Goal: Register for event/course

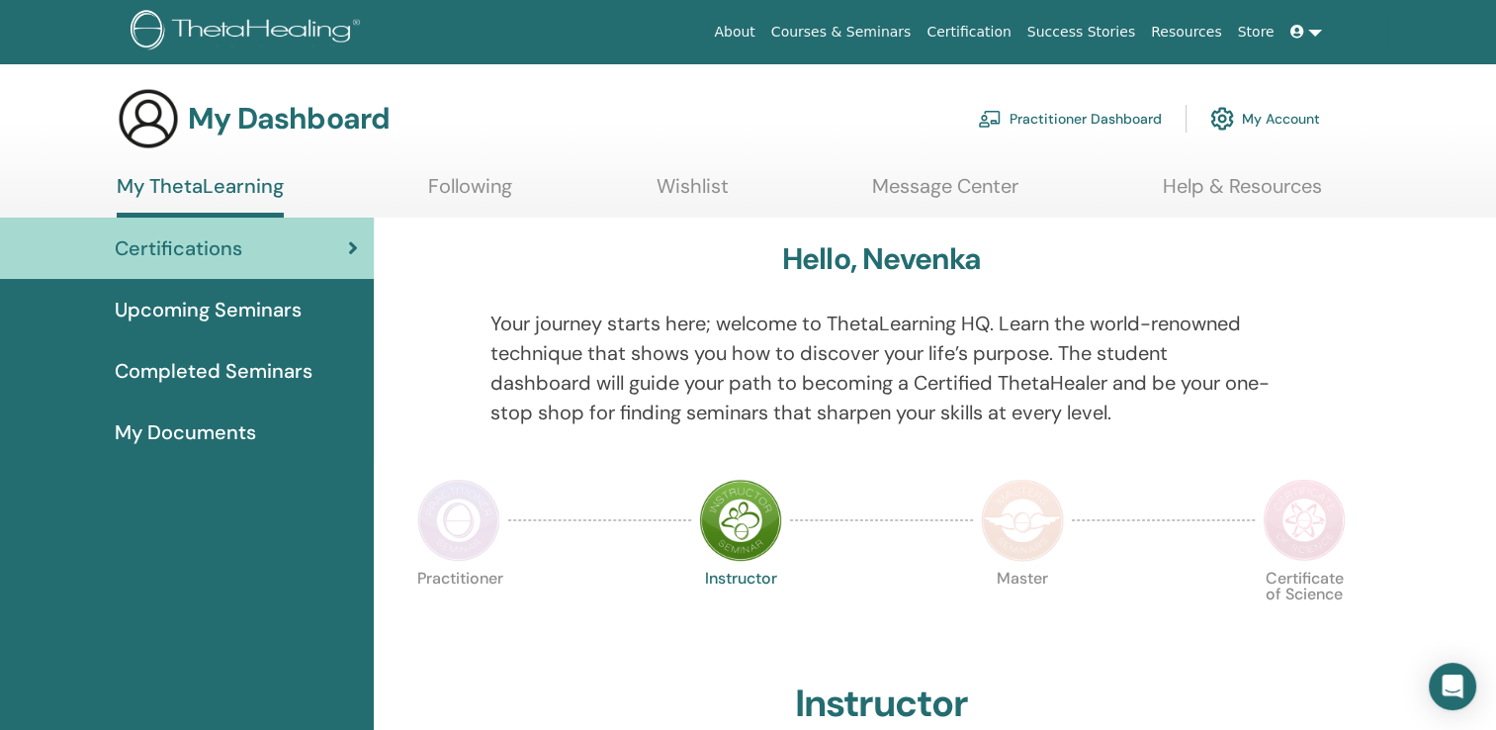
click at [447, 188] on link "Following" at bounding box center [470, 193] width 84 height 39
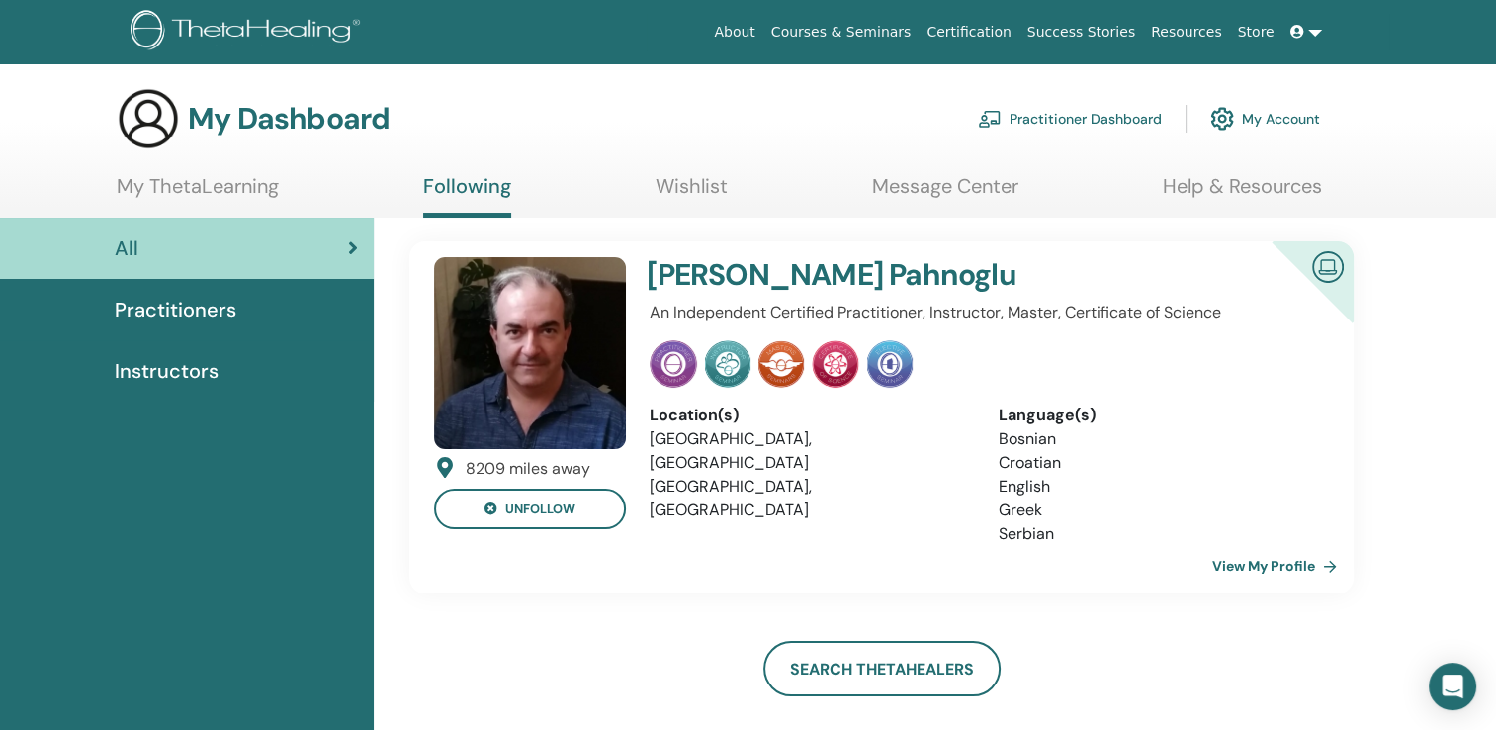
click at [1240, 568] on link "View My Profile" at bounding box center [1278, 566] width 133 height 40
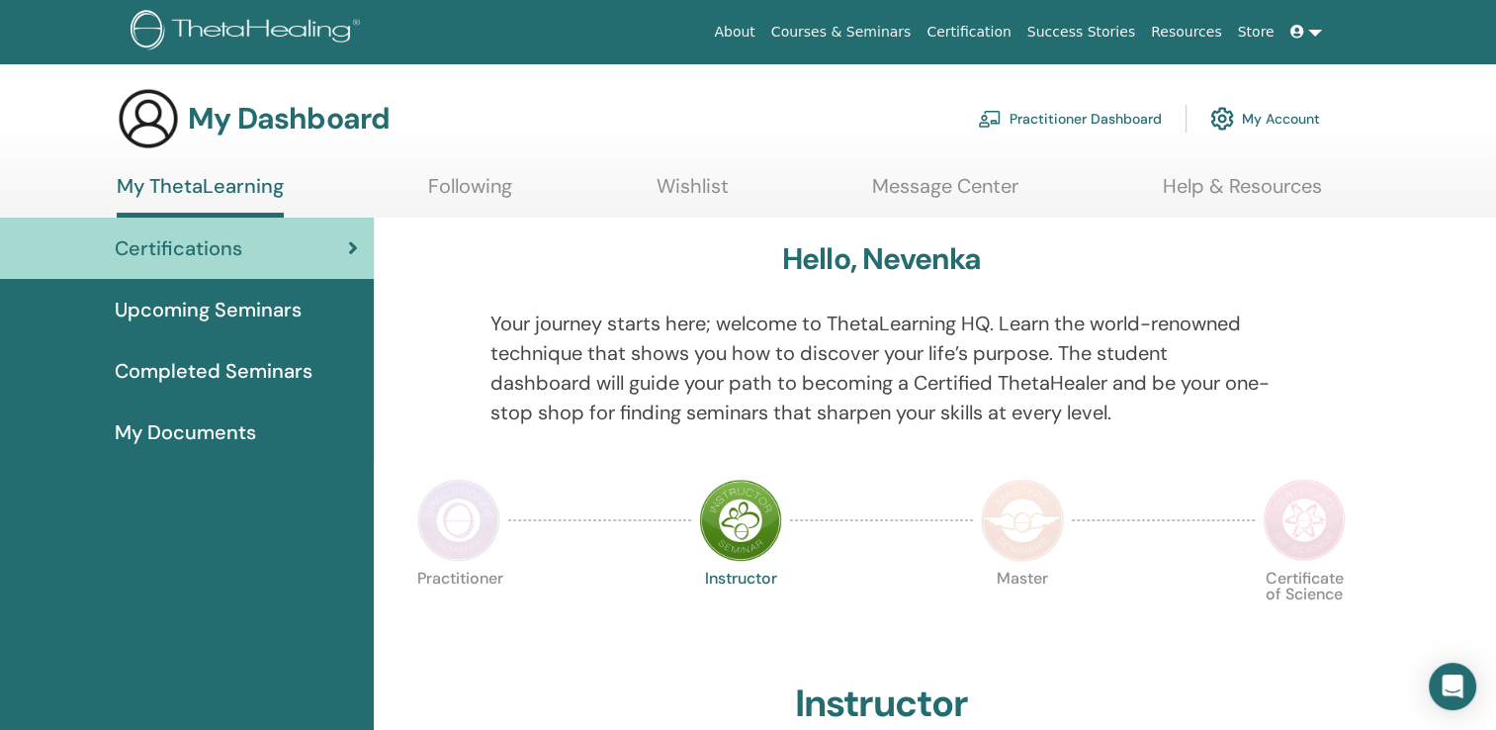
click at [239, 302] on span "Upcoming Seminars" at bounding box center [208, 310] width 187 height 30
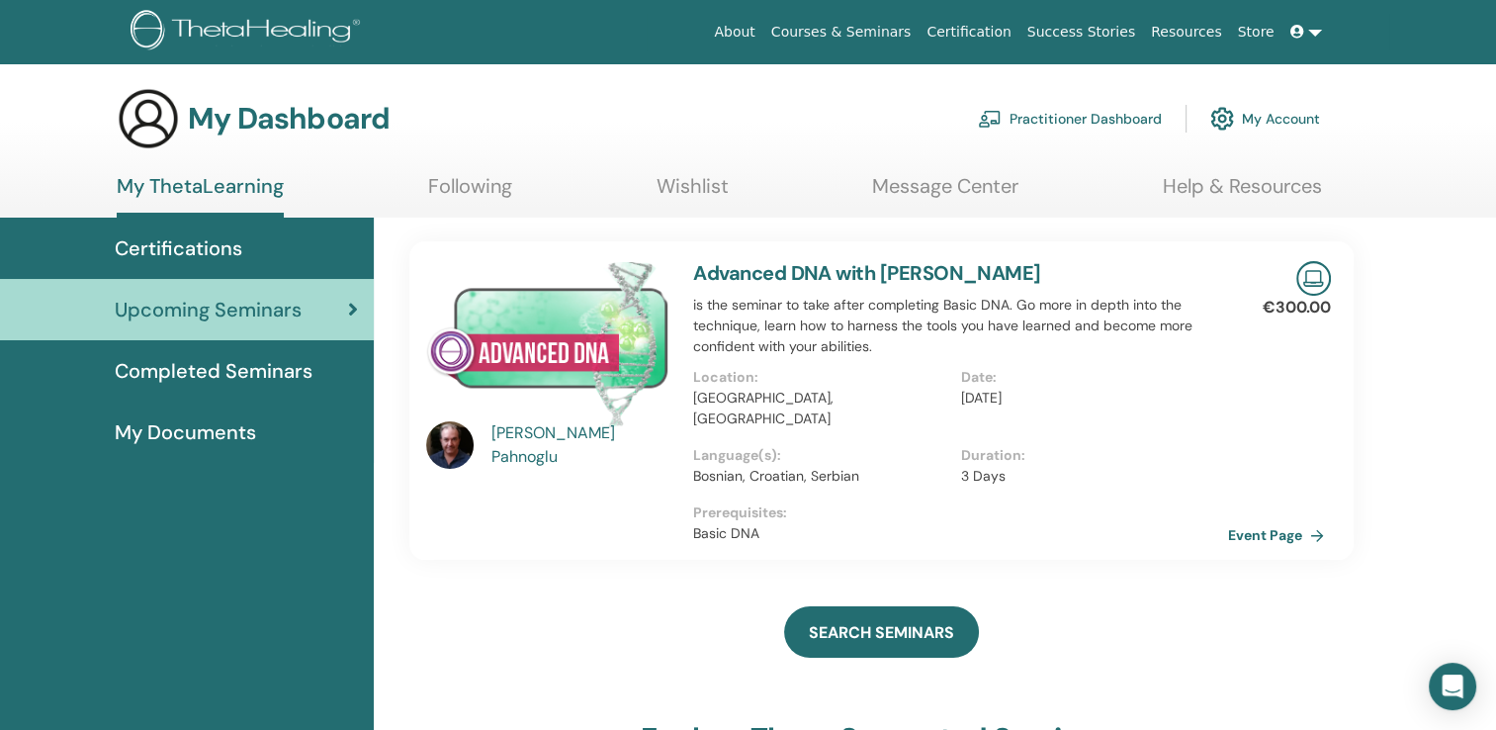
click at [526, 445] on div "[PERSON_NAME]" at bounding box center [582, 444] width 183 height 47
click at [538, 442] on div "[PERSON_NAME]" at bounding box center [582, 444] width 183 height 47
click at [453, 441] on img at bounding box center [449, 444] width 47 height 47
click at [465, 178] on link "Following" at bounding box center [470, 193] width 84 height 39
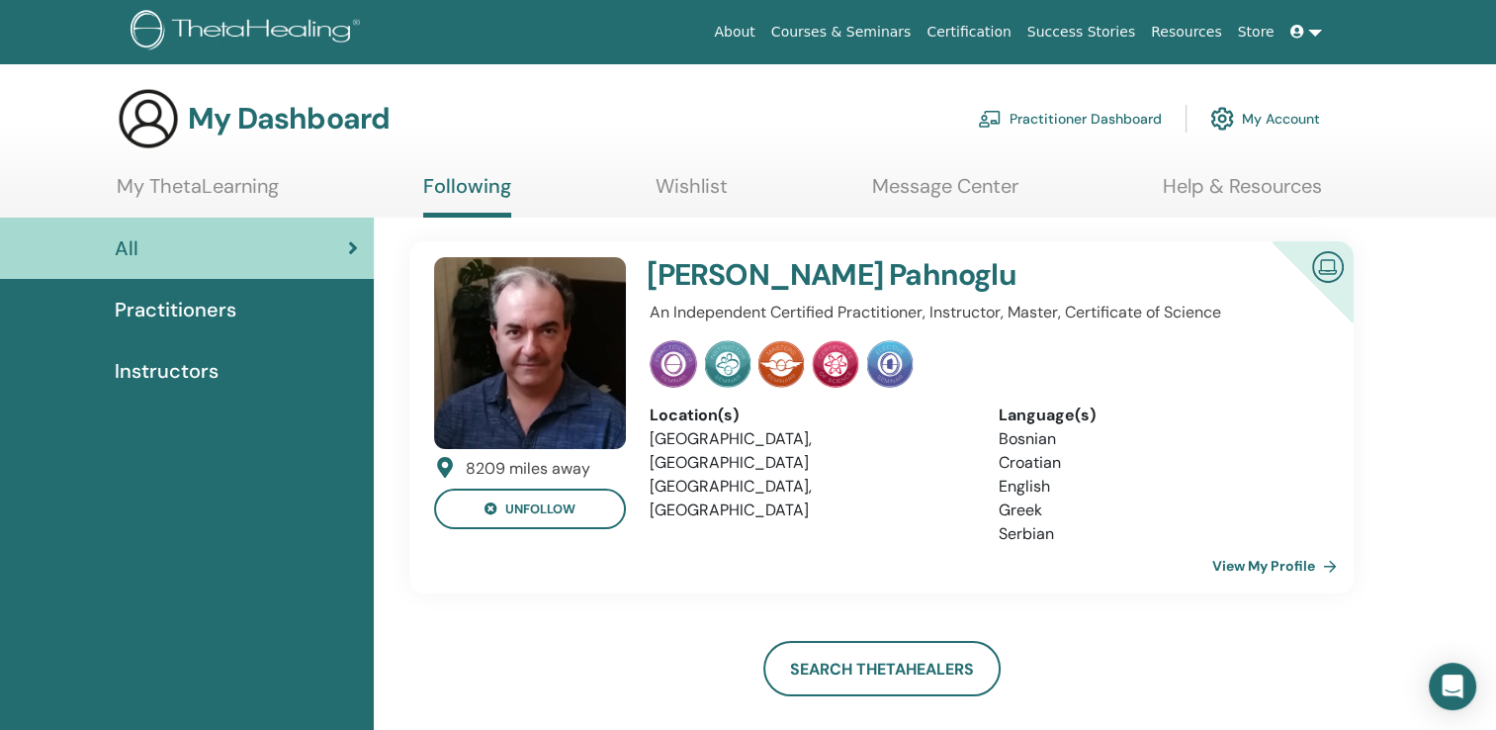
click at [1249, 568] on link "View My Profile" at bounding box center [1278, 566] width 133 height 40
click at [703, 192] on link "Wishlist" at bounding box center [692, 193] width 72 height 39
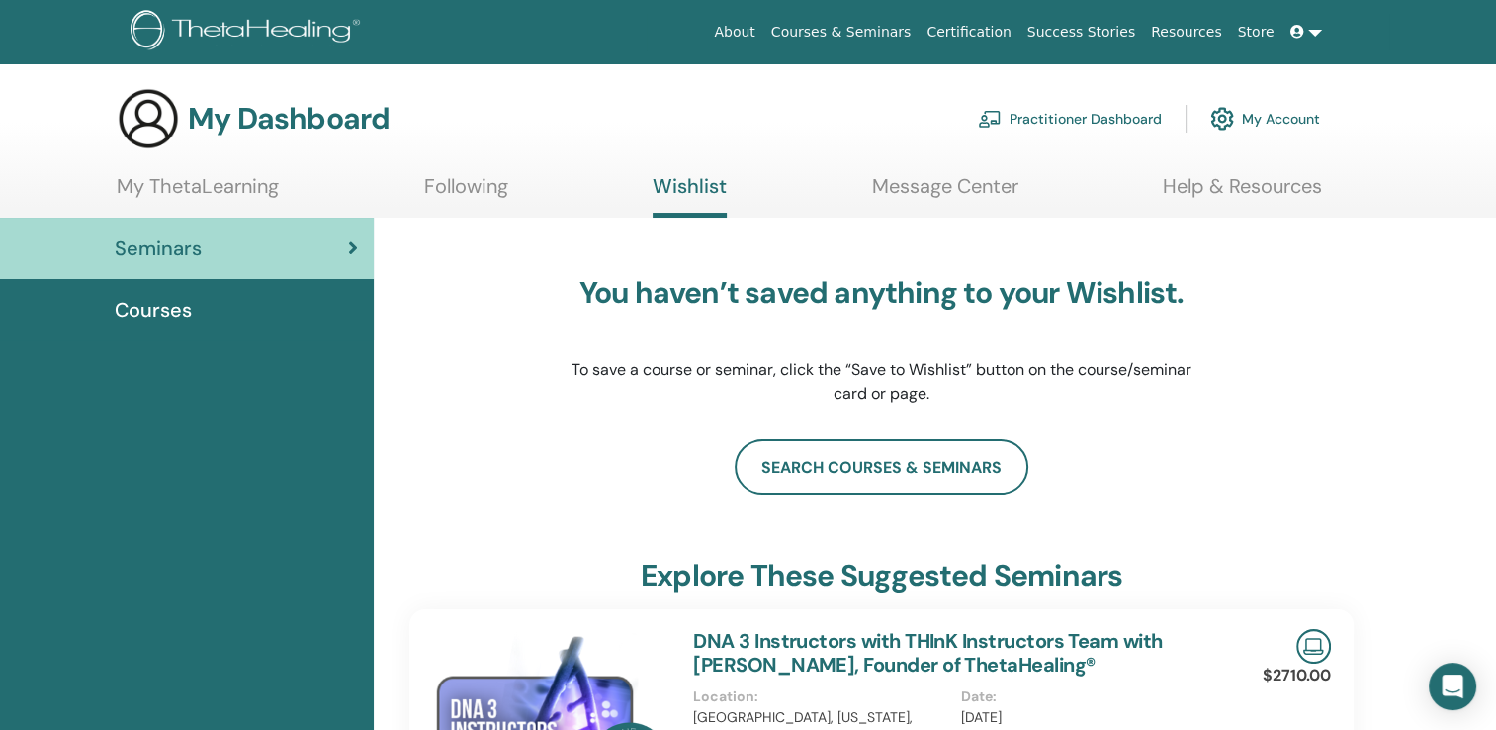
click at [439, 181] on link "Following" at bounding box center [466, 193] width 84 height 39
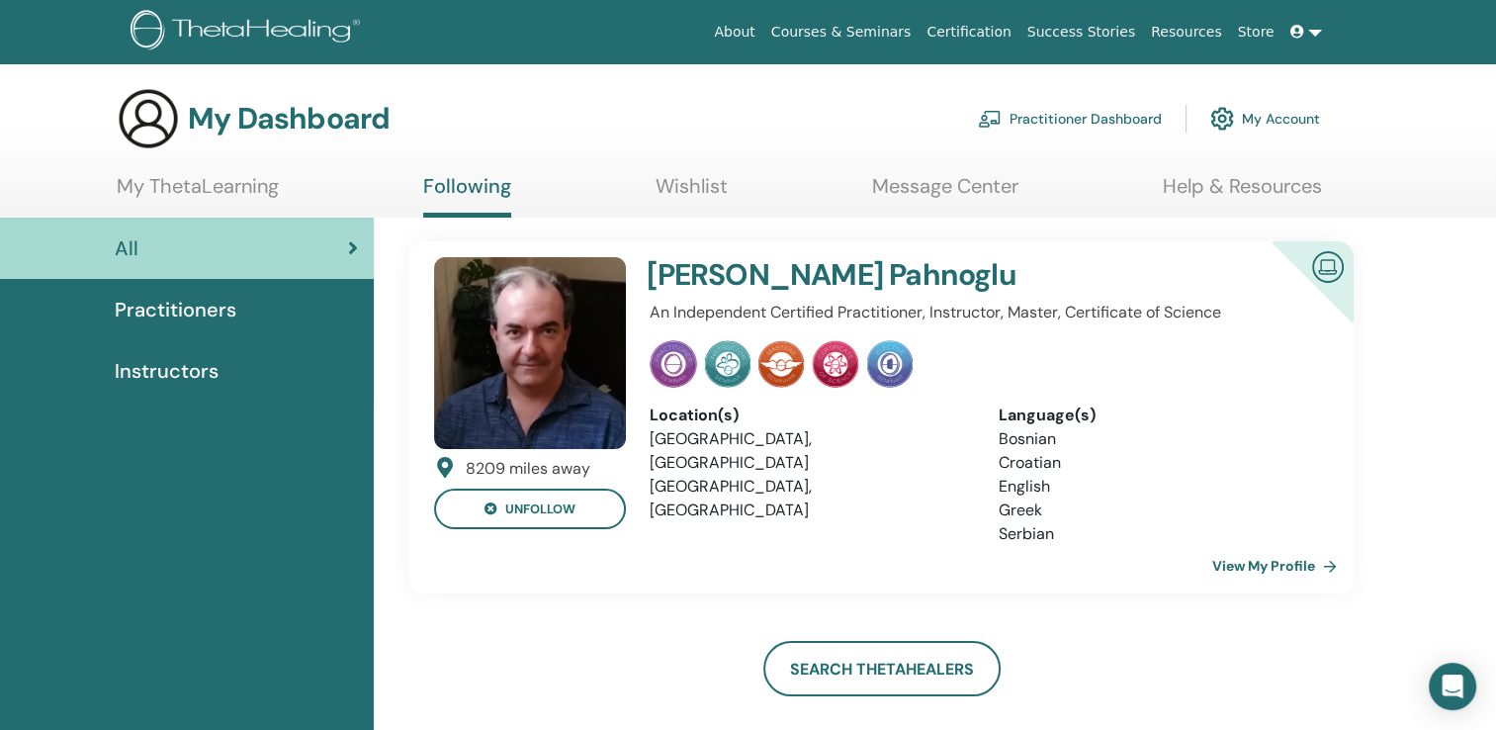
click at [277, 244] on div "All" at bounding box center [187, 248] width 342 height 30
click at [688, 174] on link "Wishlist" at bounding box center [692, 193] width 72 height 39
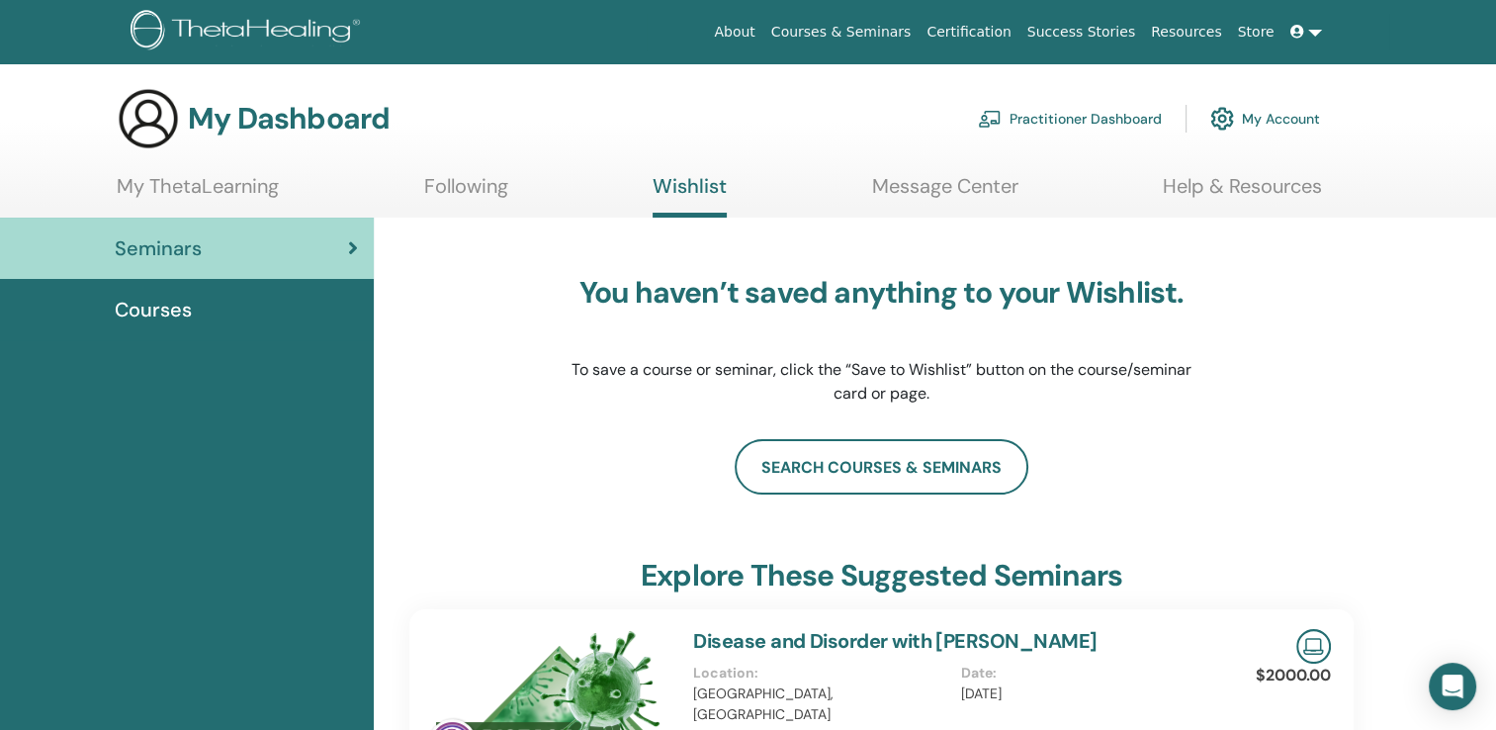
click at [167, 247] on span "Seminars" at bounding box center [158, 248] width 87 height 30
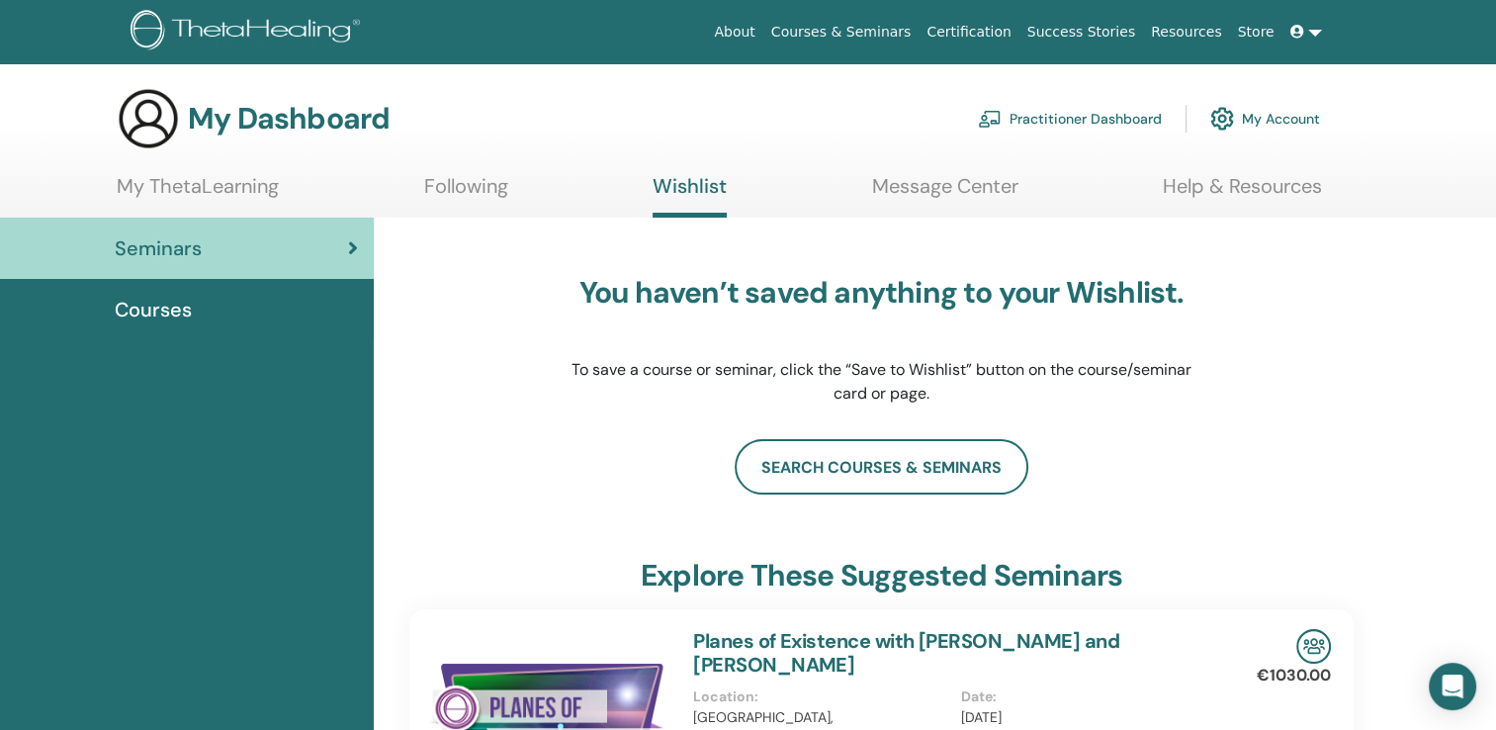
click at [479, 190] on link "Following" at bounding box center [466, 193] width 84 height 39
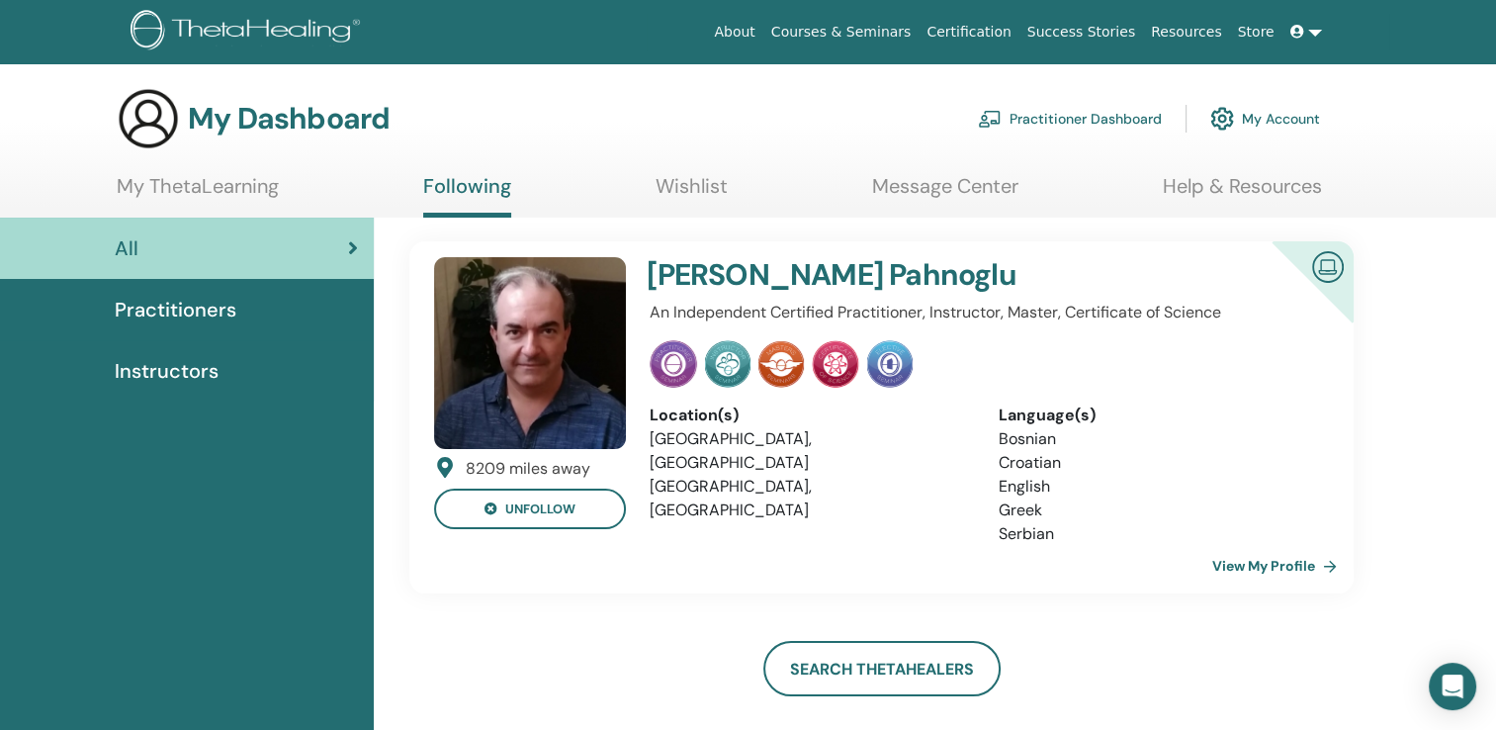
click at [268, 180] on link "My ThetaLearning" at bounding box center [198, 193] width 162 height 39
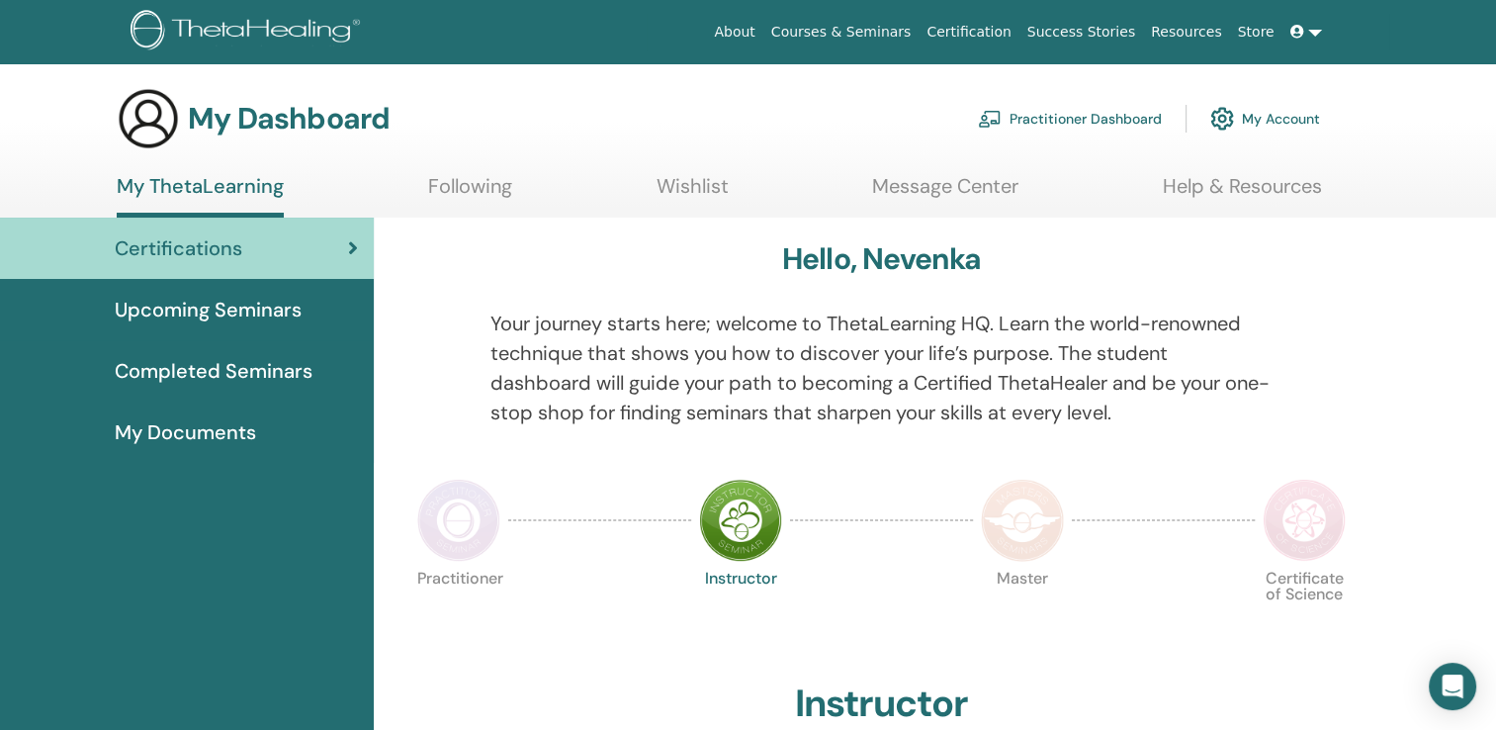
click at [246, 322] on span "Upcoming Seminars" at bounding box center [208, 310] width 187 height 30
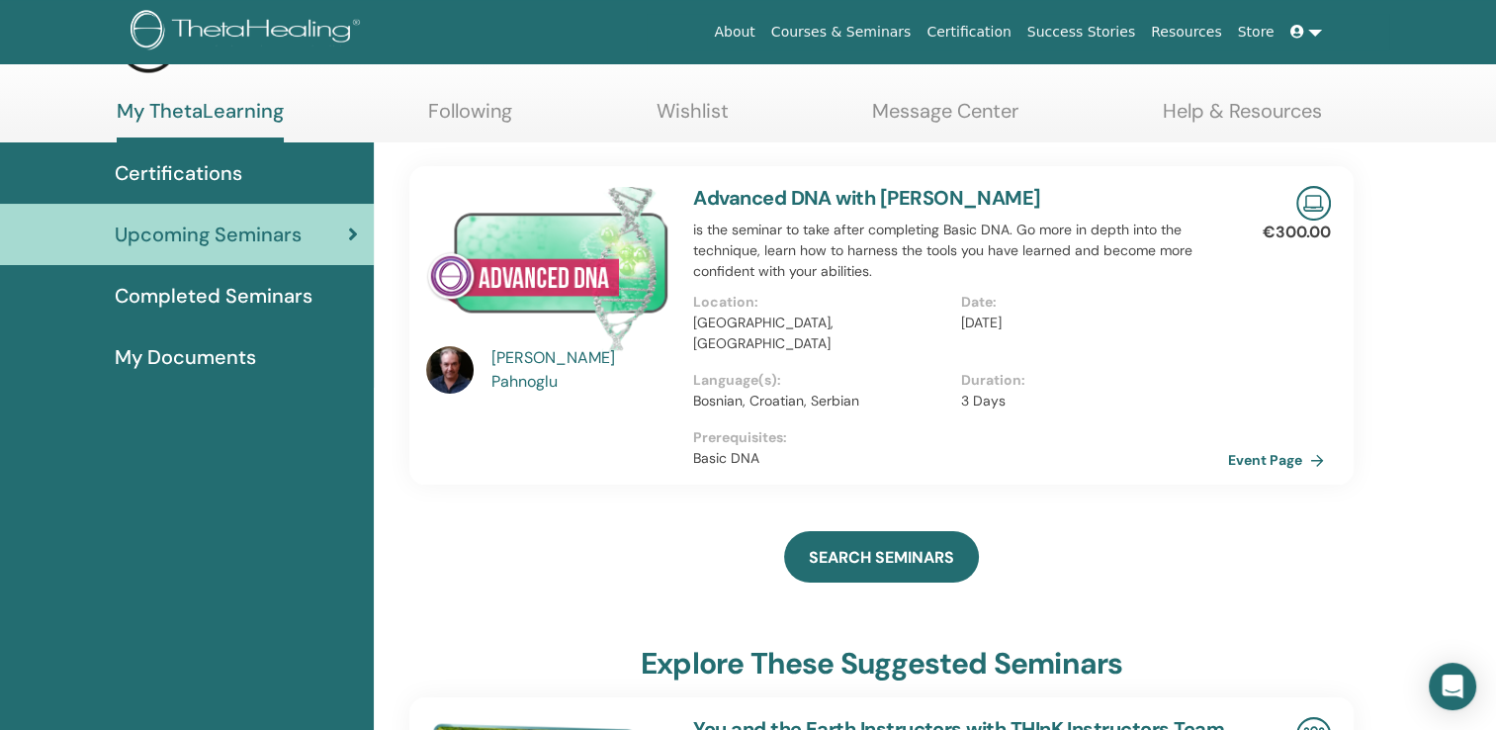
scroll to position [84, 0]
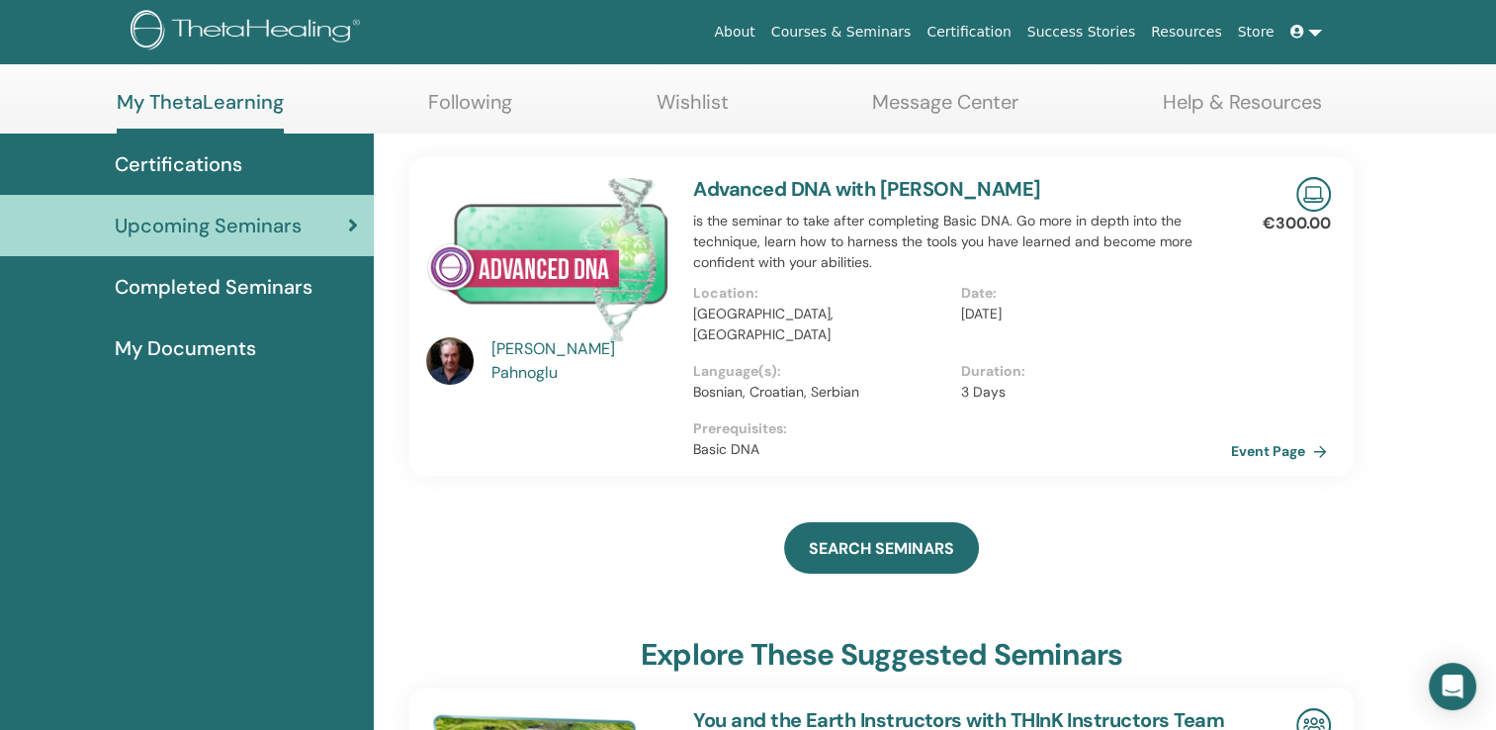
click at [1259, 436] on link "Event Page" at bounding box center [1283, 451] width 104 height 30
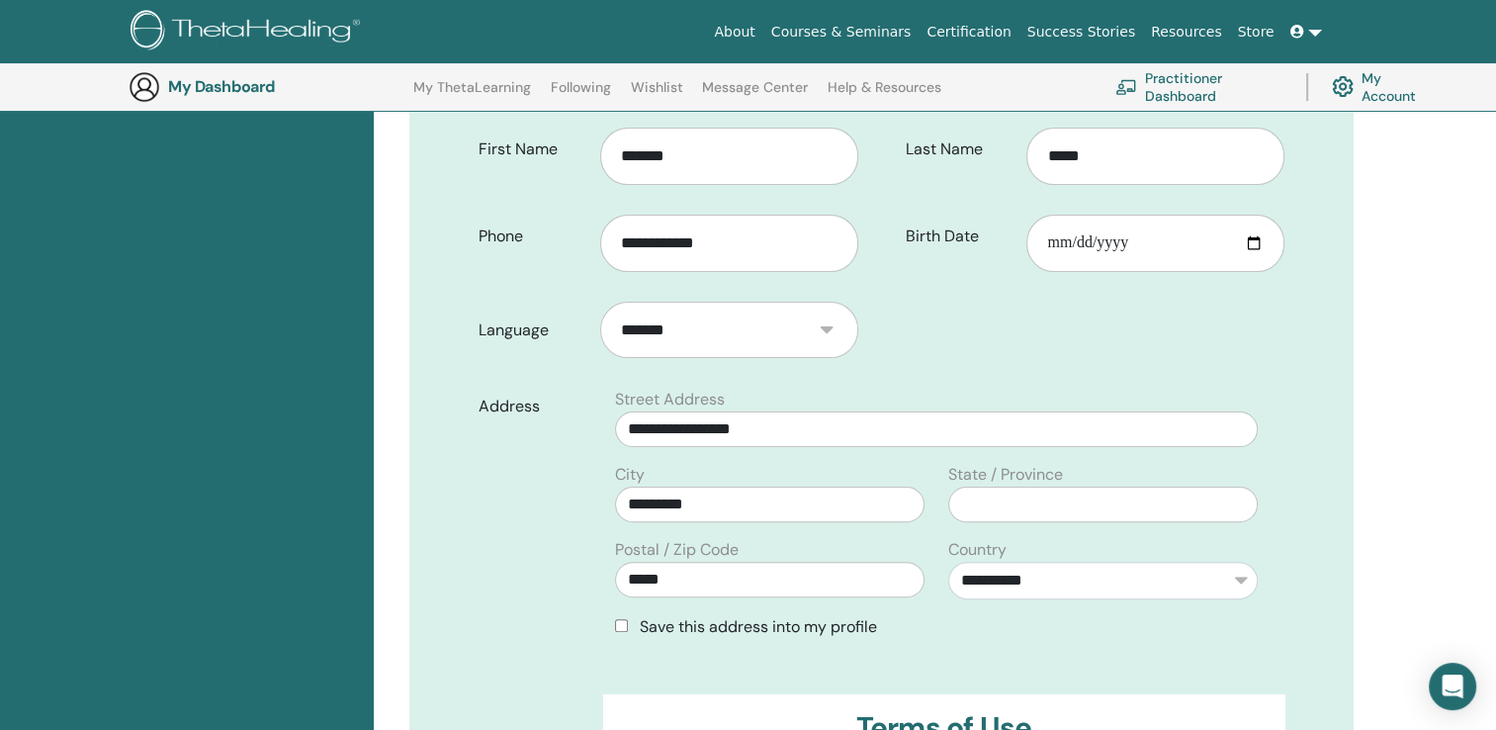
scroll to position [423, 0]
click at [779, 331] on select "******* ******** *******" at bounding box center [729, 332] width 258 height 57
select select "***"
click at [600, 304] on select "******* ******** *******" at bounding box center [729, 332] width 258 height 57
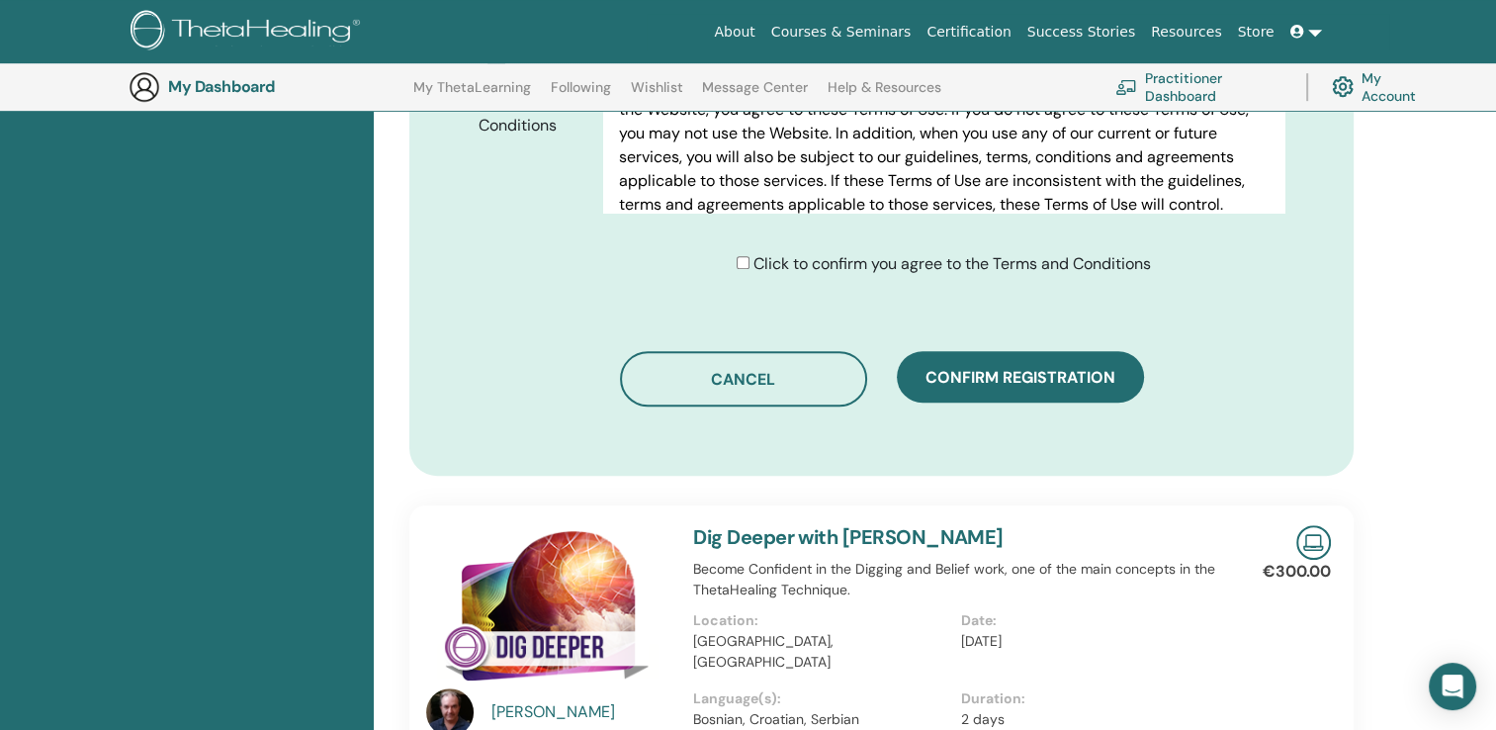
scroll to position [1099, 0]
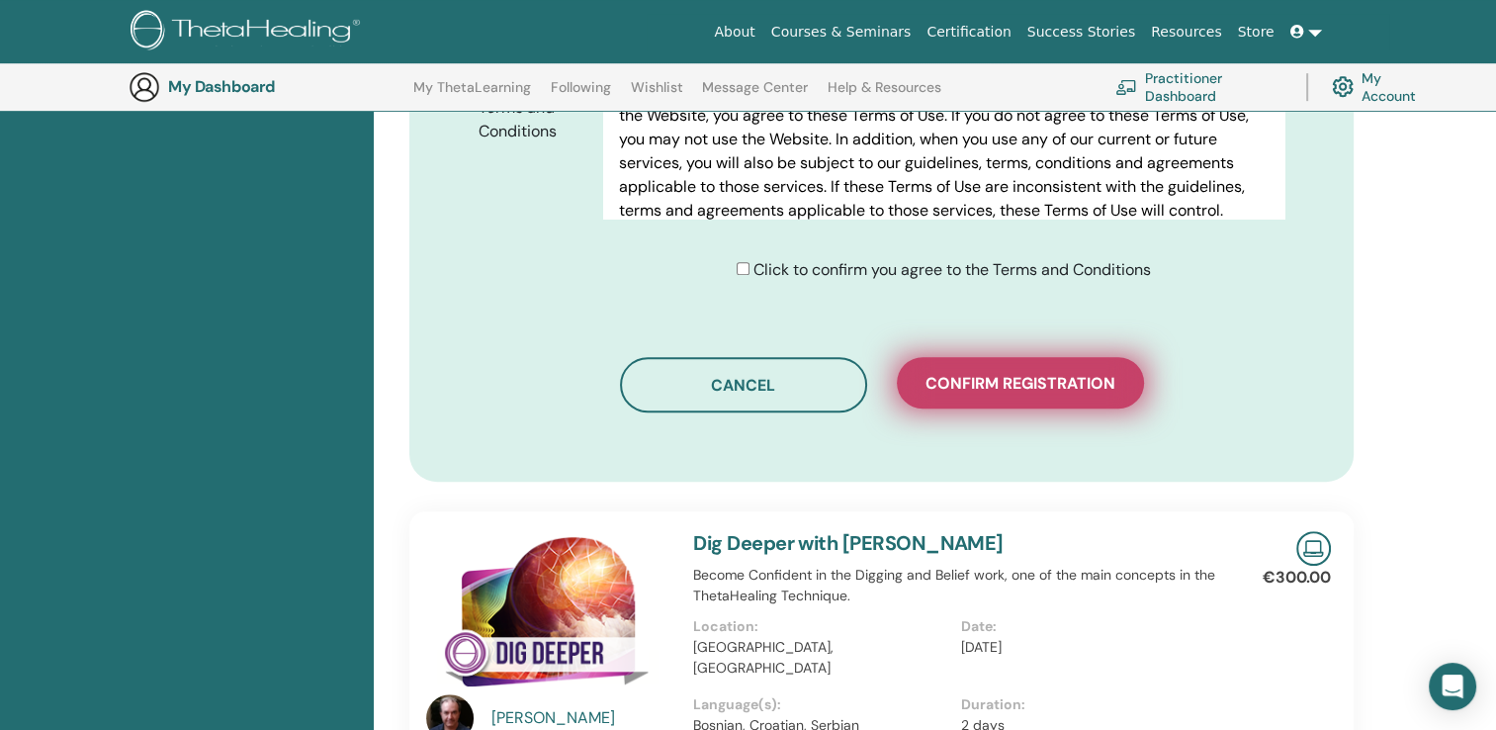
click at [990, 379] on span "Confirm registration" at bounding box center [1021, 383] width 190 height 21
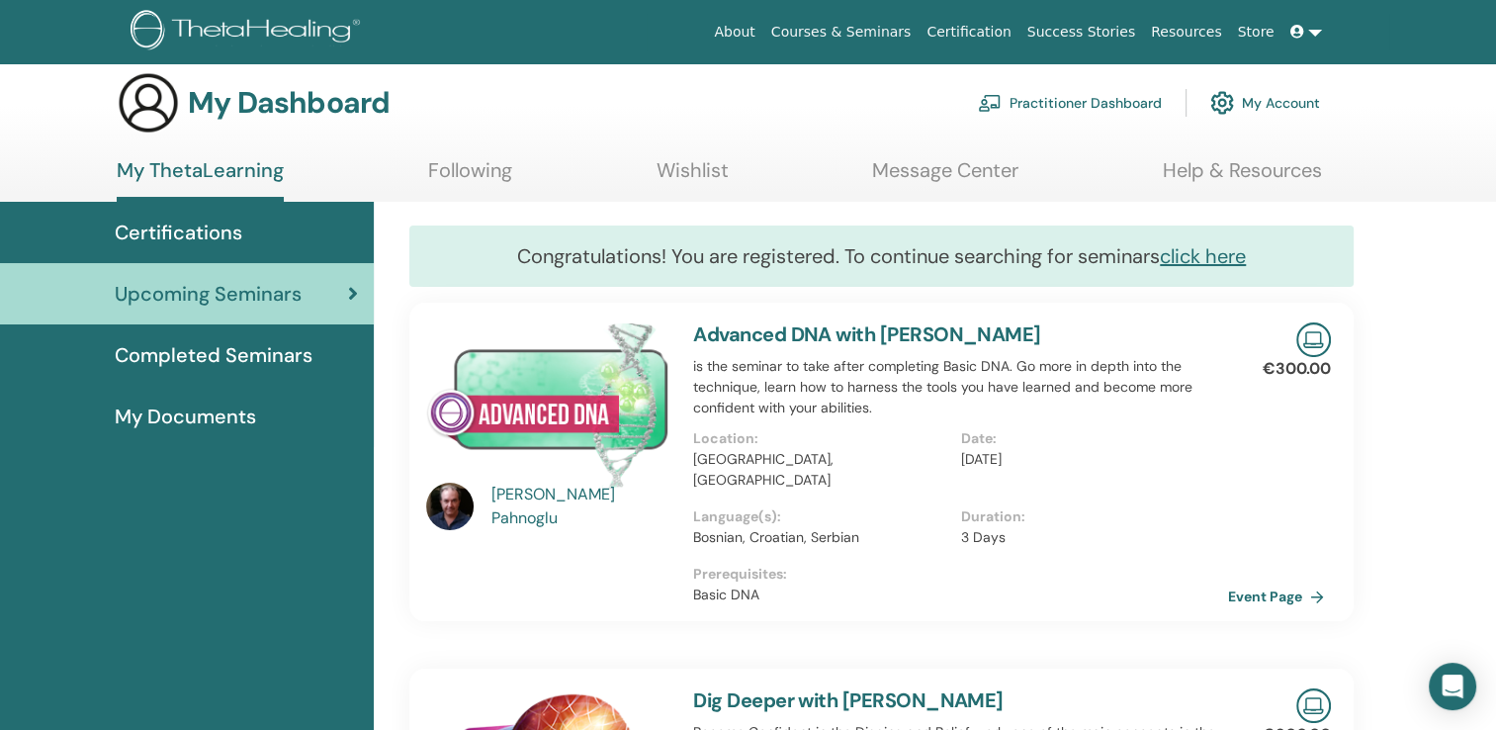
scroll to position [12, 0]
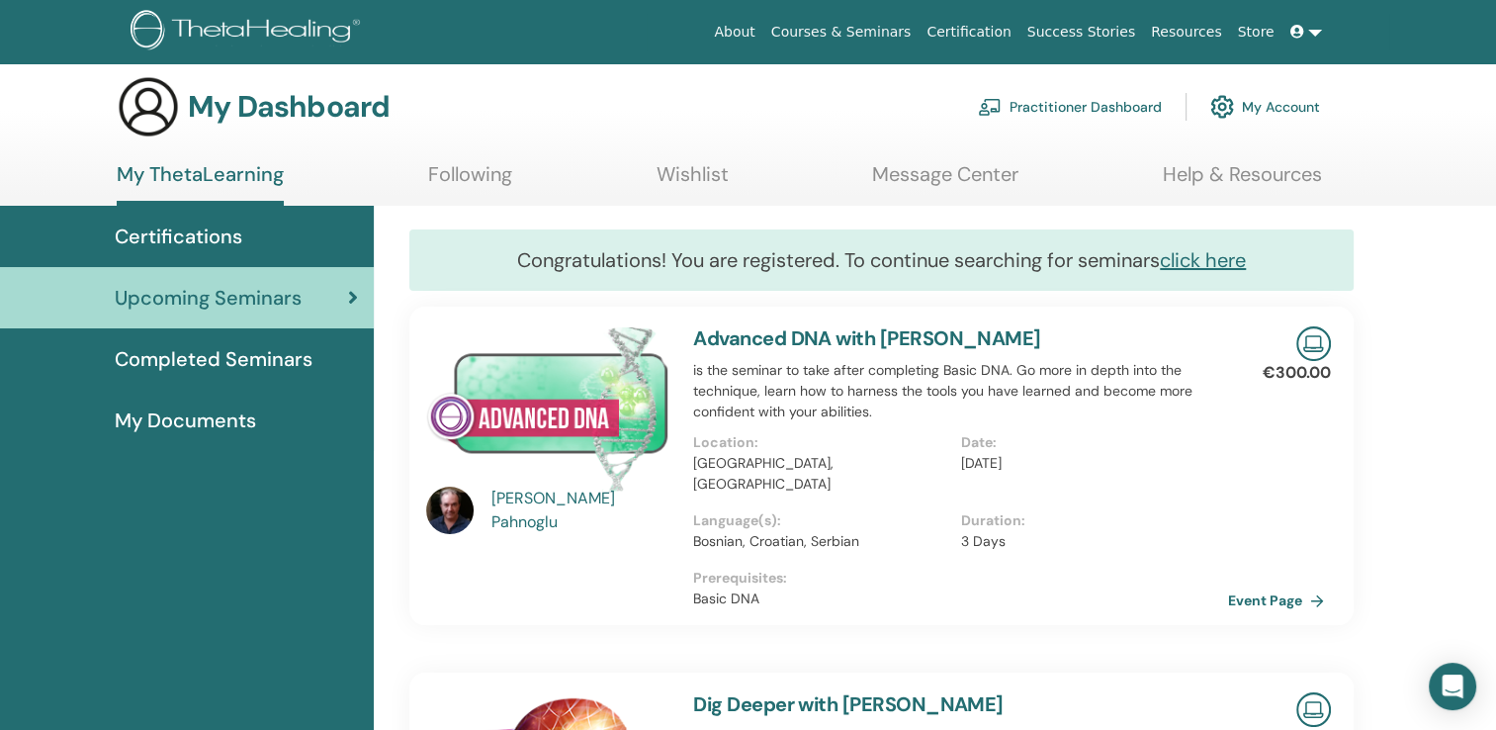
click at [449, 509] on img at bounding box center [449, 510] width 47 height 47
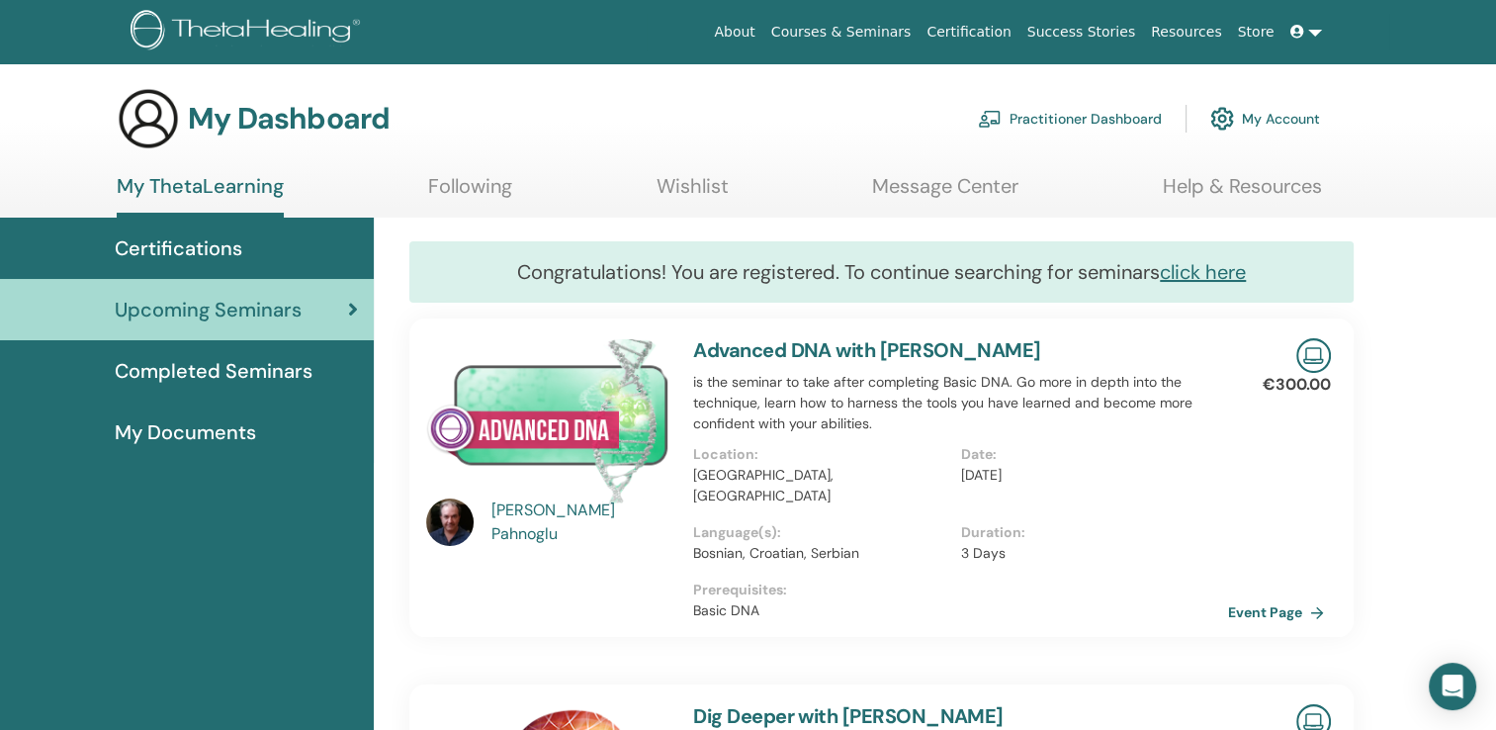
click at [1316, 40] on link at bounding box center [1306, 32] width 47 height 37
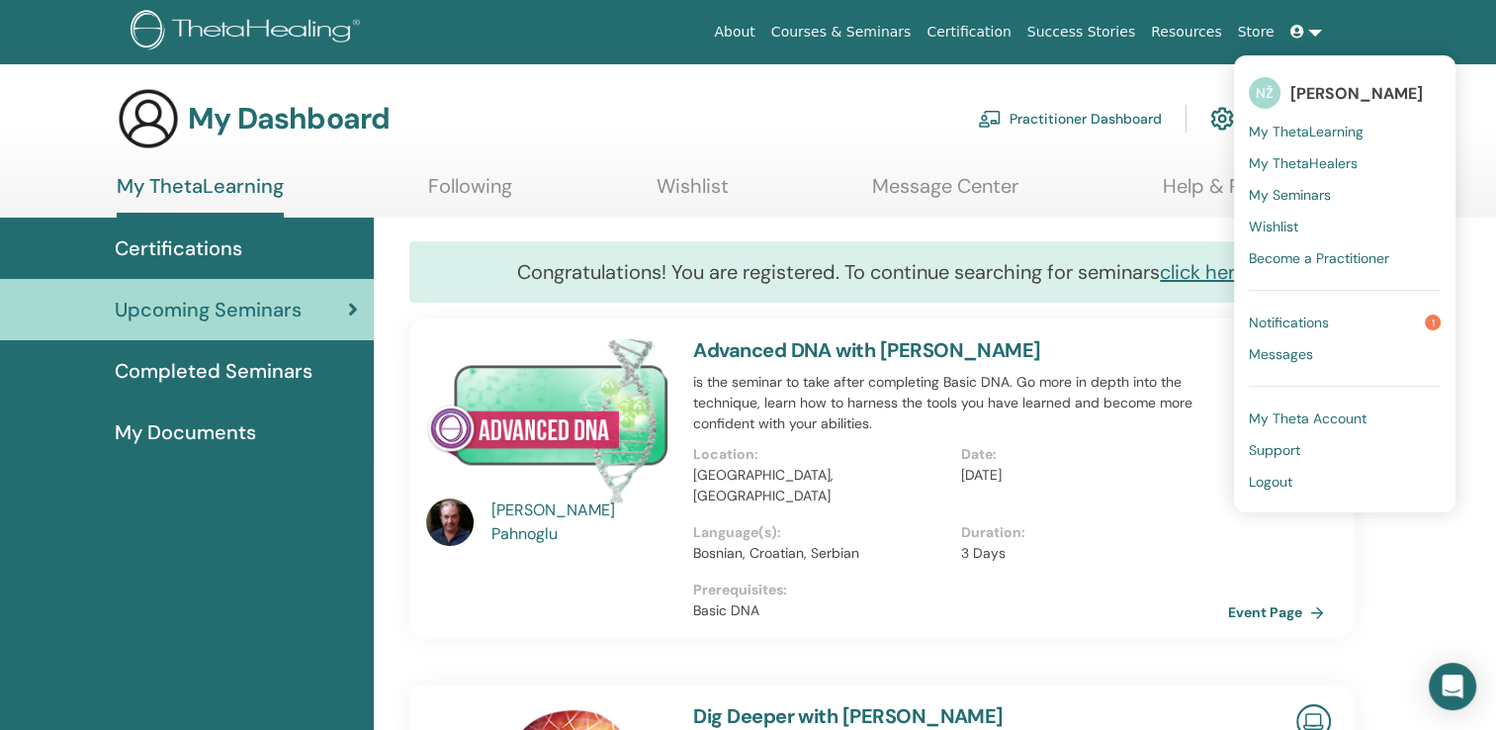
click at [1349, 308] on link "Notifications 1" at bounding box center [1345, 323] width 192 height 32
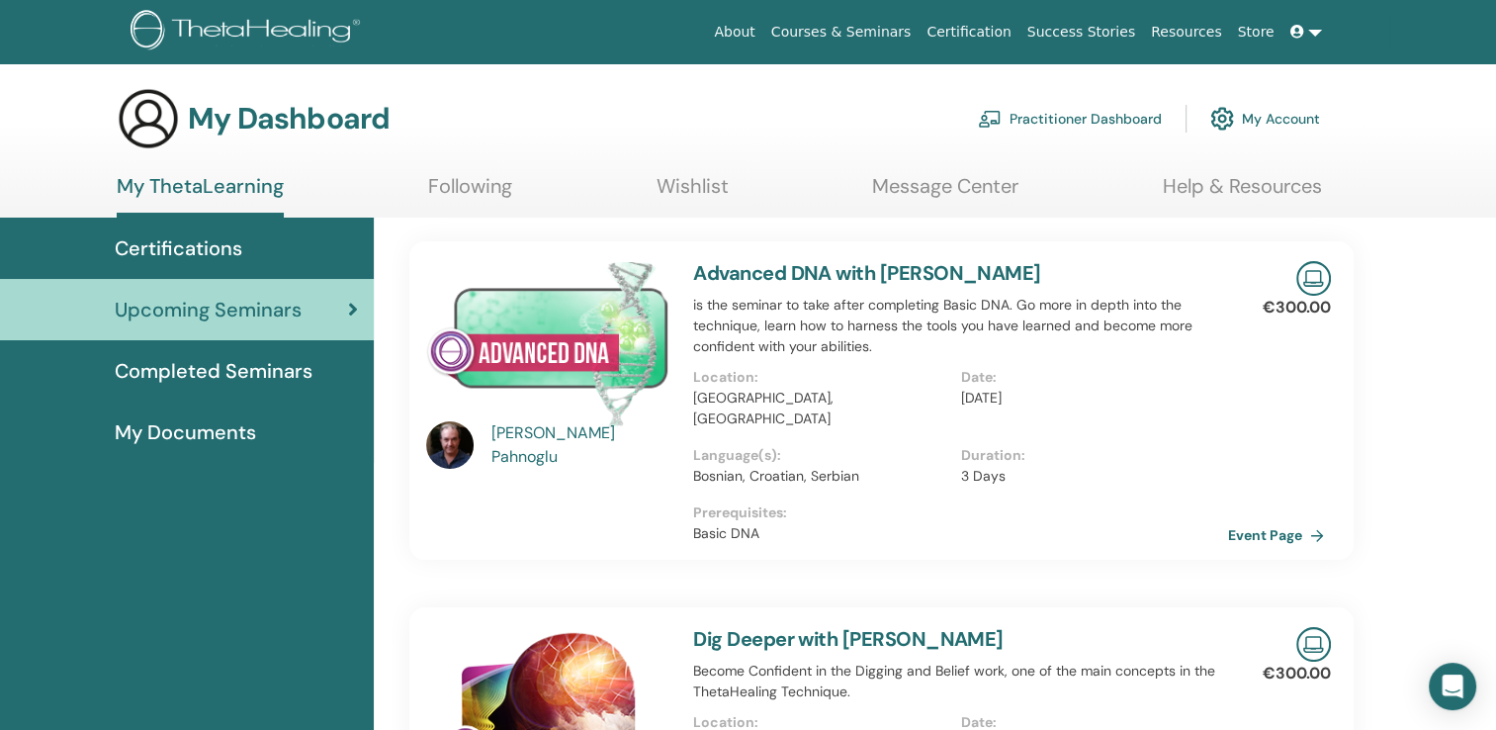
click at [448, 188] on link "Following" at bounding box center [470, 193] width 84 height 39
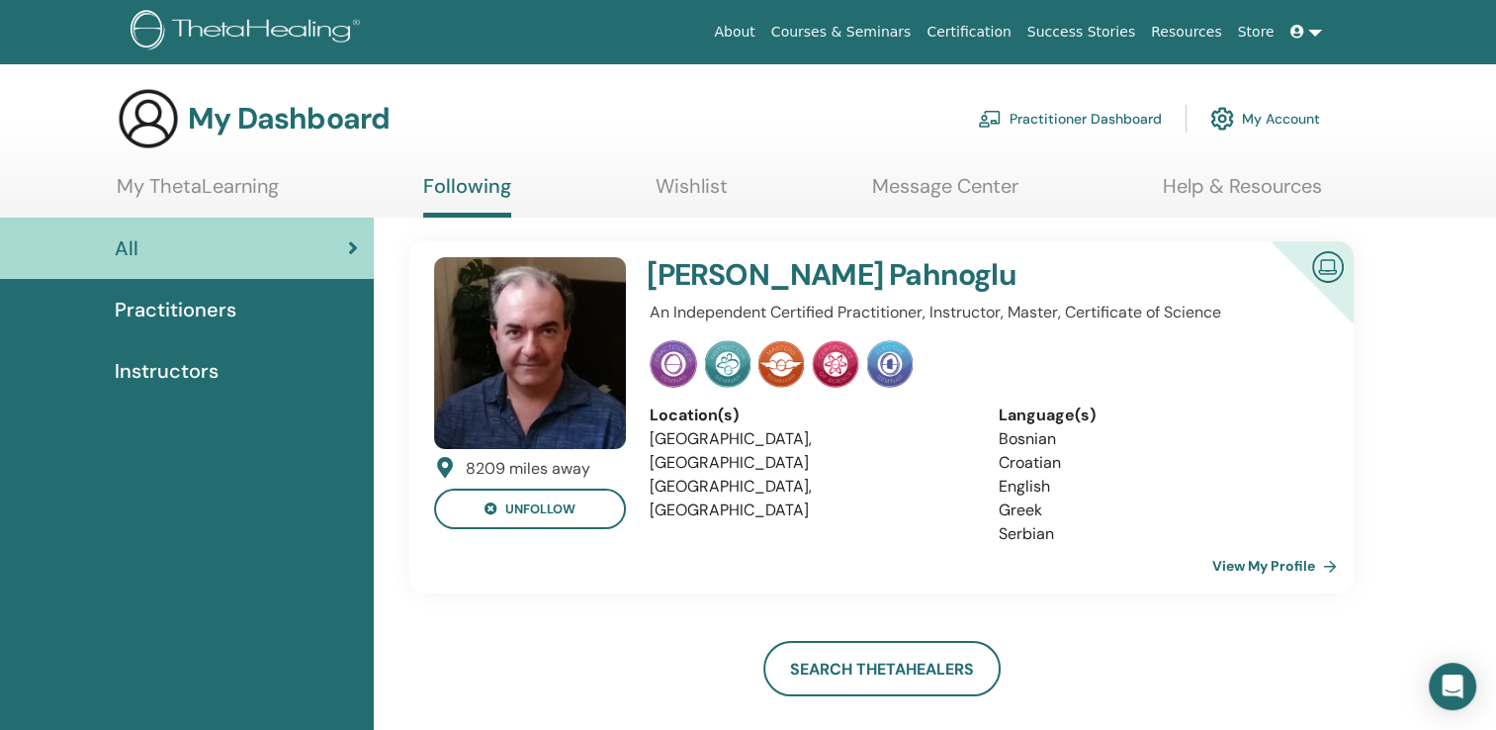
click at [524, 398] on img at bounding box center [530, 353] width 192 height 192
click at [1289, 574] on link "View My Profile" at bounding box center [1278, 566] width 133 height 40
